Goal: Task Accomplishment & Management: Manage account settings

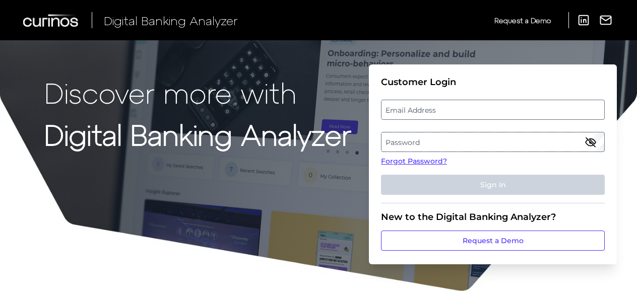
click at [420, 117] on label "Email Address" at bounding box center [493, 110] width 222 height 18
click at [420, 117] on input "email" at bounding box center [493, 110] width 224 height 20
drag, startPoint x: 420, startPoint y: 117, endPoint x: 407, endPoint y: 106, distance: 16.8
click at [420, 117] on input "email" at bounding box center [493, 110] width 224 height 20
type input "[EMAIL_ADDRESS][PERSON_NAME][DOMAIN_NAME]"
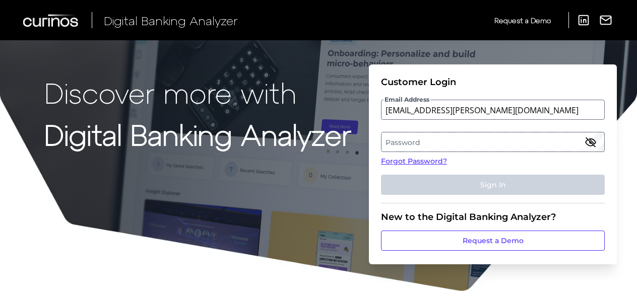
click at [437, 142] on label "Password" at bounding box center [493, 142] width 222 height 18
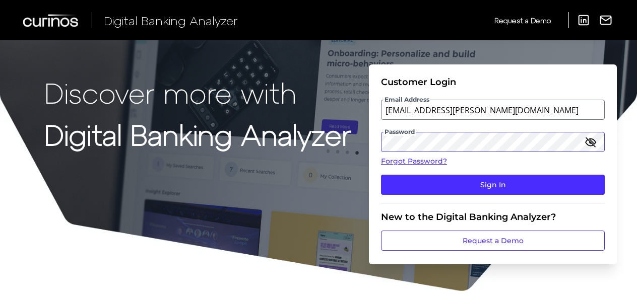
click at [381, 175] on button "Sign In" at bounding box center [493, 185] width 224 height 20
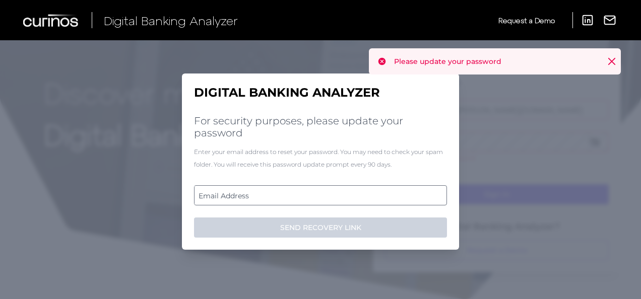
click at [323, 195] on label "Email Address" at bounding box center [321, 196] width 252 height 18
click at [323, 195] on input "email" at bounding box center [320, 196] width 253 height 20
click at [311, 196] on input "Email Address" at bounding box center [320, 196] width 253 height 20
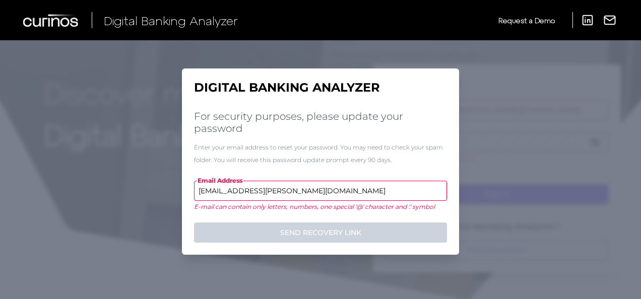
type input "[EMAIL_ADDRESS][PERSON_NAME][DOMAIN_NAME]"
click at [194, 223] on button "SEND RECOVERY LINK" at bounding box center [320, 233] width 253 height 20
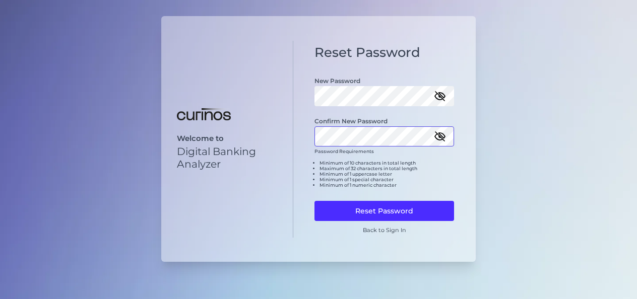
click at [315, 201] on button "Reset Password" at bounding box center [385, 211] width 140 height 20
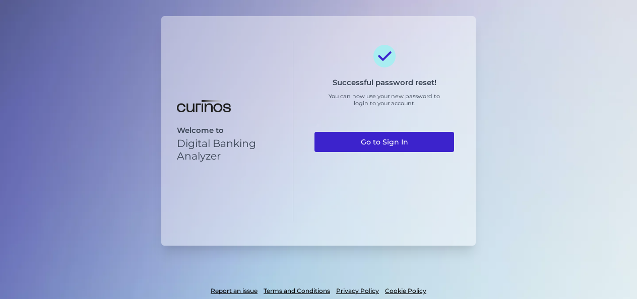
click at [400, 139] on link "Go to Sign In" at bounding box center [385, 142] width 140 height 20
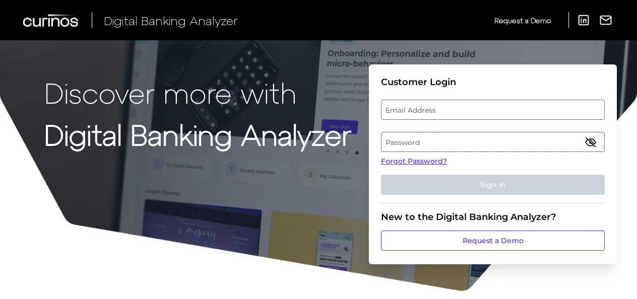
click at [404, 114] on label "Email Address" at bounding box center [493, 110] width 222 height 18
click at [404, 114] on input "email" at bounding box center [493, 110] width 224 height 20
click at [405, 108] on input "Email Address" at bounding box center [493, 110] width 224 height 20
type input "[EMAIL_ADDRESS][PERSON_NAME][DOMAIN_NAME]"
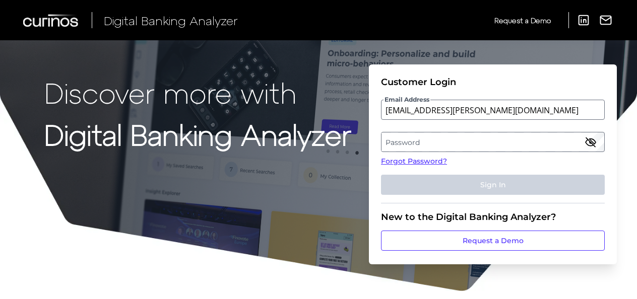
click at [425, 138] on label "Password" at bounding box center [493, 142] width 222 height 18
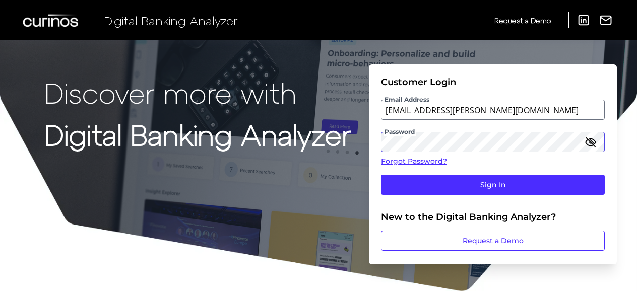
click at [381, 175] on button "Sign In" at bounding box center [493, 185] width 224 height 20
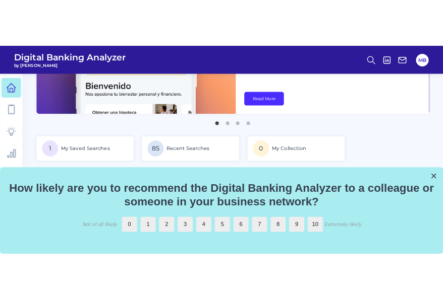
scroll to position [151, 0]
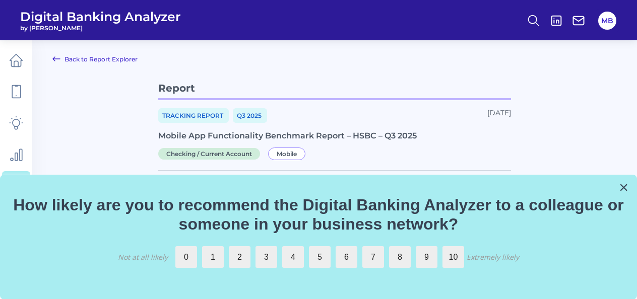
drag, startPoint x: 624, startPoint y: 186, endPoint x: 612, endPoint y: 192, distance: 13.5
click at [624, 186] on button "×" at bounding box center [624, 187] width 10 height 16
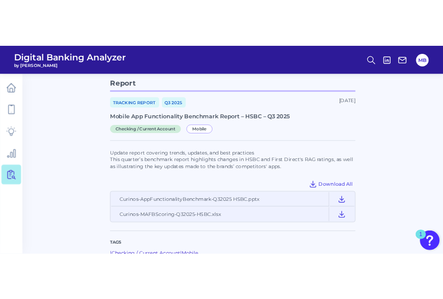
scroll to position [50, 0]
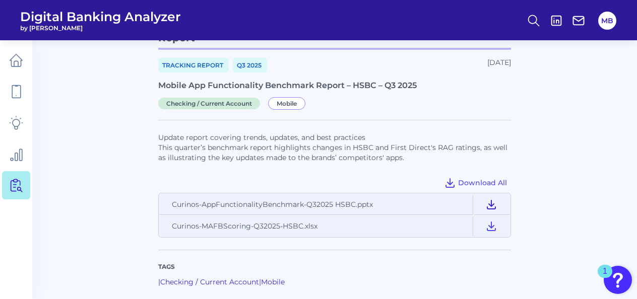
drag, startPoint x: 490, startPoint y: 206, endPoint x: 485, endPoint y: 210, distance: 6.2
click at [490, 206] on icon at bounding box center [492, 205] width 12 height 12
